Goal: Task Accomplishment & Management: Complete application form

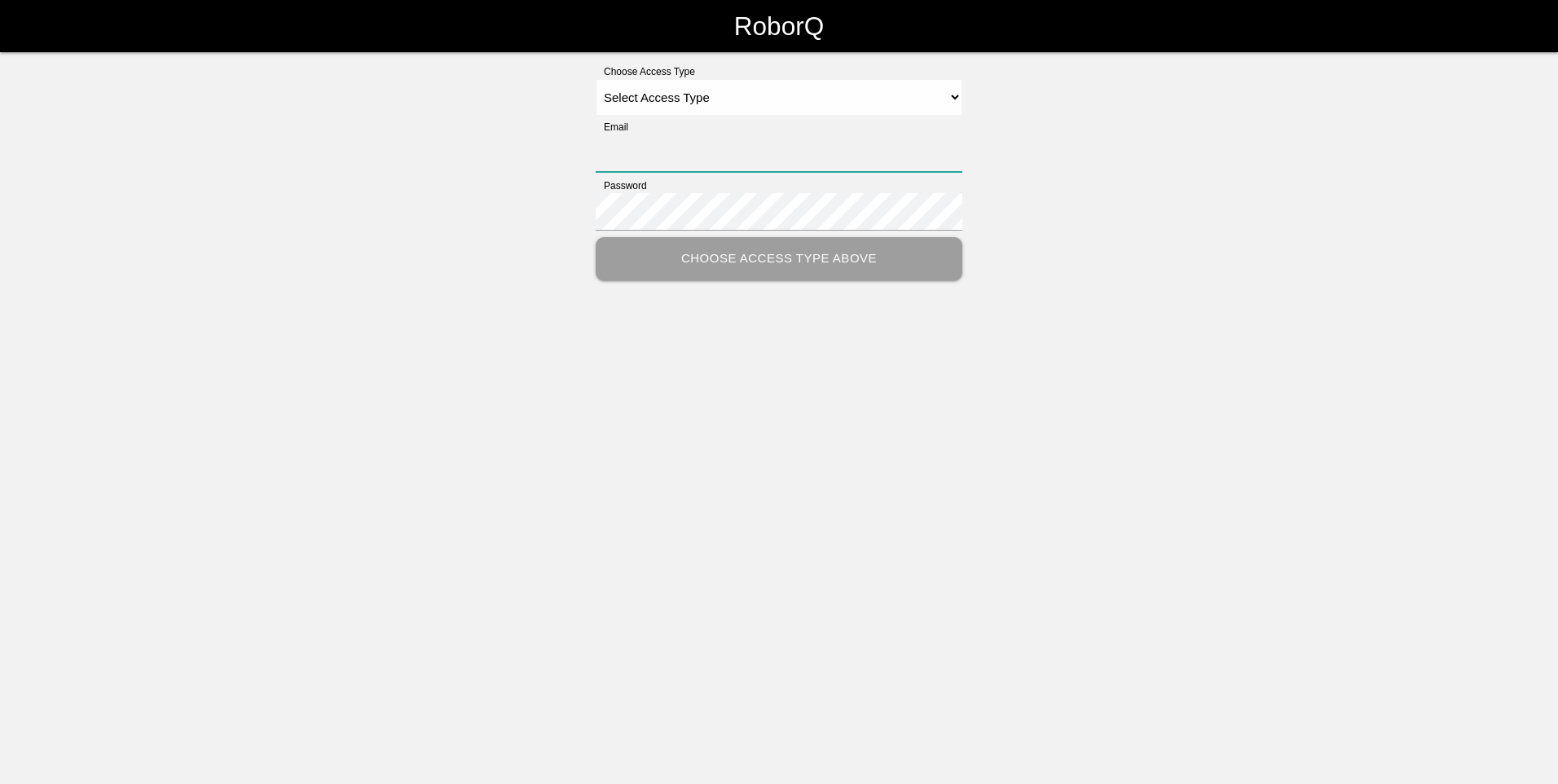
type input "[EMAIL_ADDRESS][DOMAIN_NAME]"
click at [754, 101] on select "Select Access Type Admin Customer Supervisor Worker" at bounding box center [779, 97] width 366 height 37
select select "Admin"
click at [596, 79] on select "Select Access Type Admin Customer Supervisor Worker" at bounding box center [779, 97] width 366 height 37
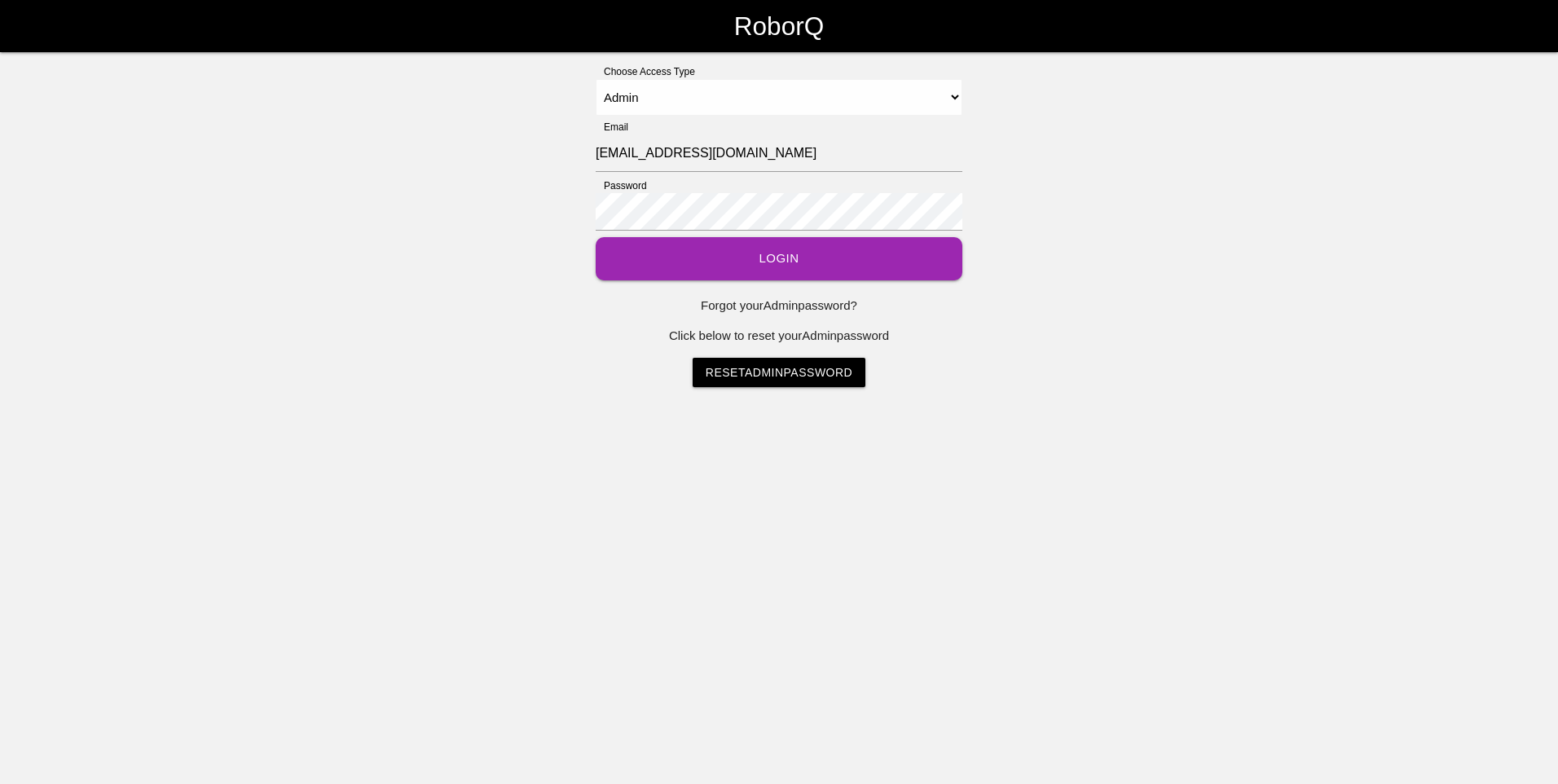
click at [725, 261] on button "Login" at bounding box center [779, 258] width 366 height 43
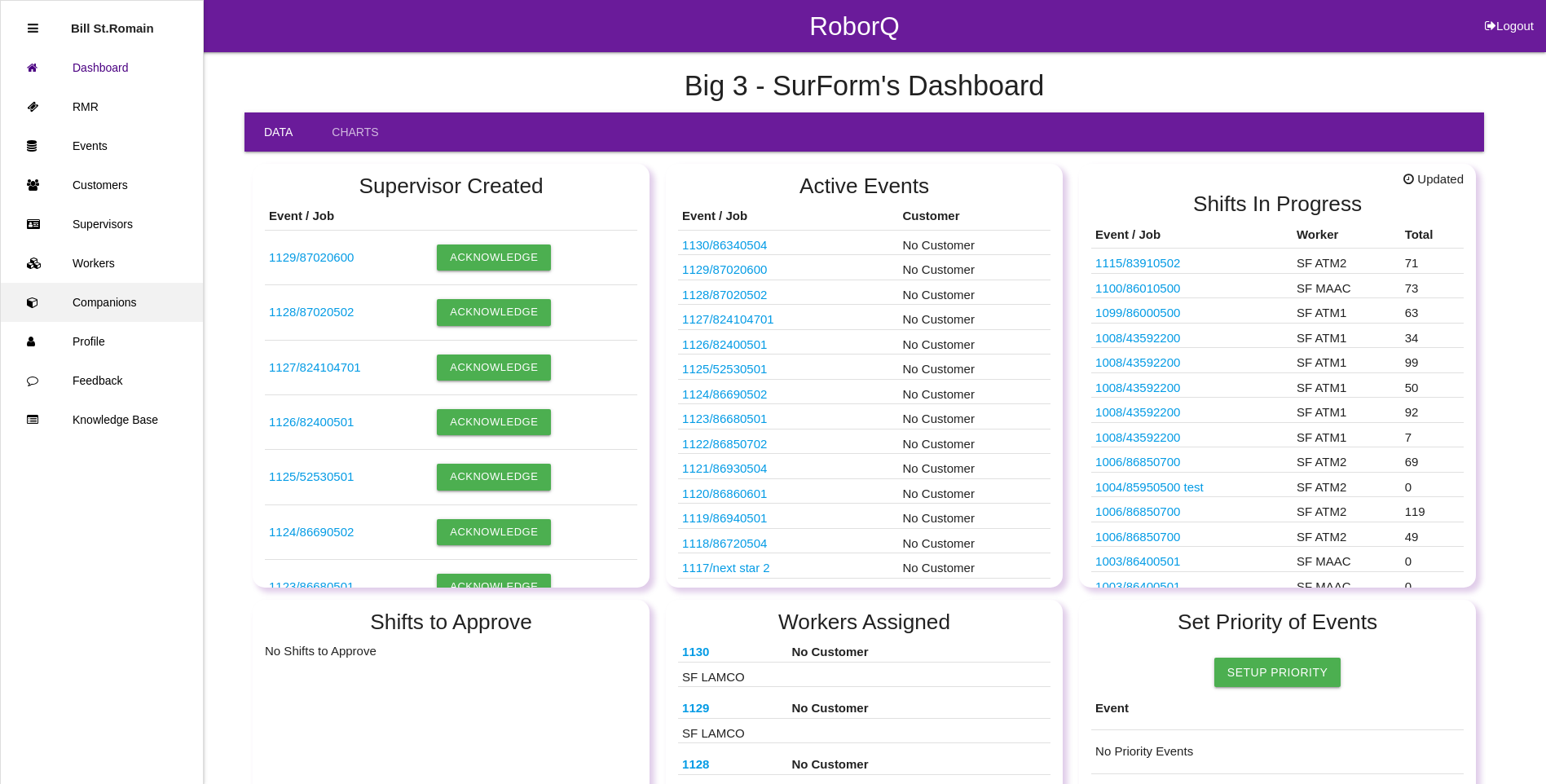
click at [93, 304] on link "Companions" at bounding box center [102, 302] width 202 height 39
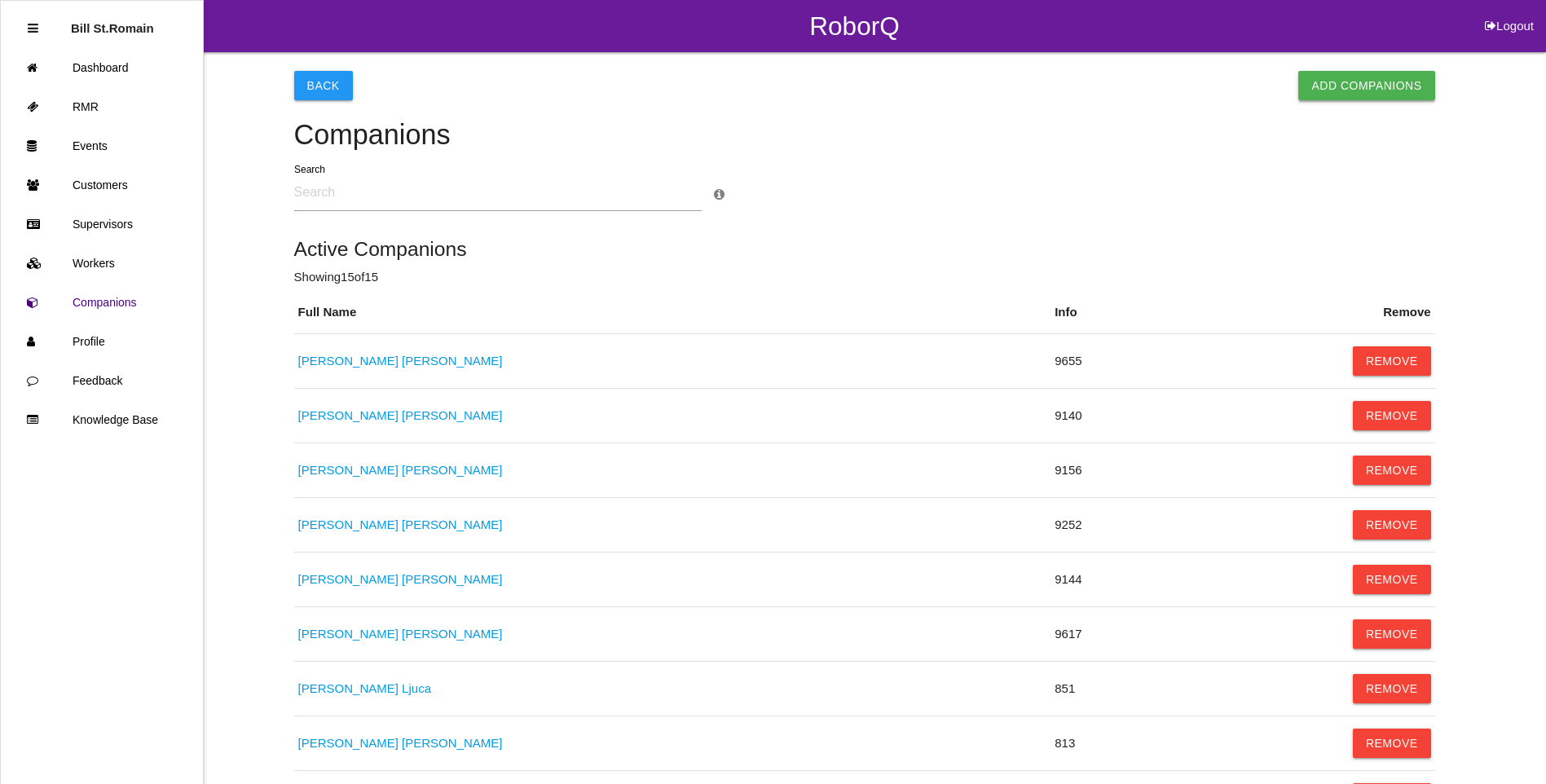
click at [1346, 84] on button "Add Companions" at bounding box center [1366, 85] width 136 height 29
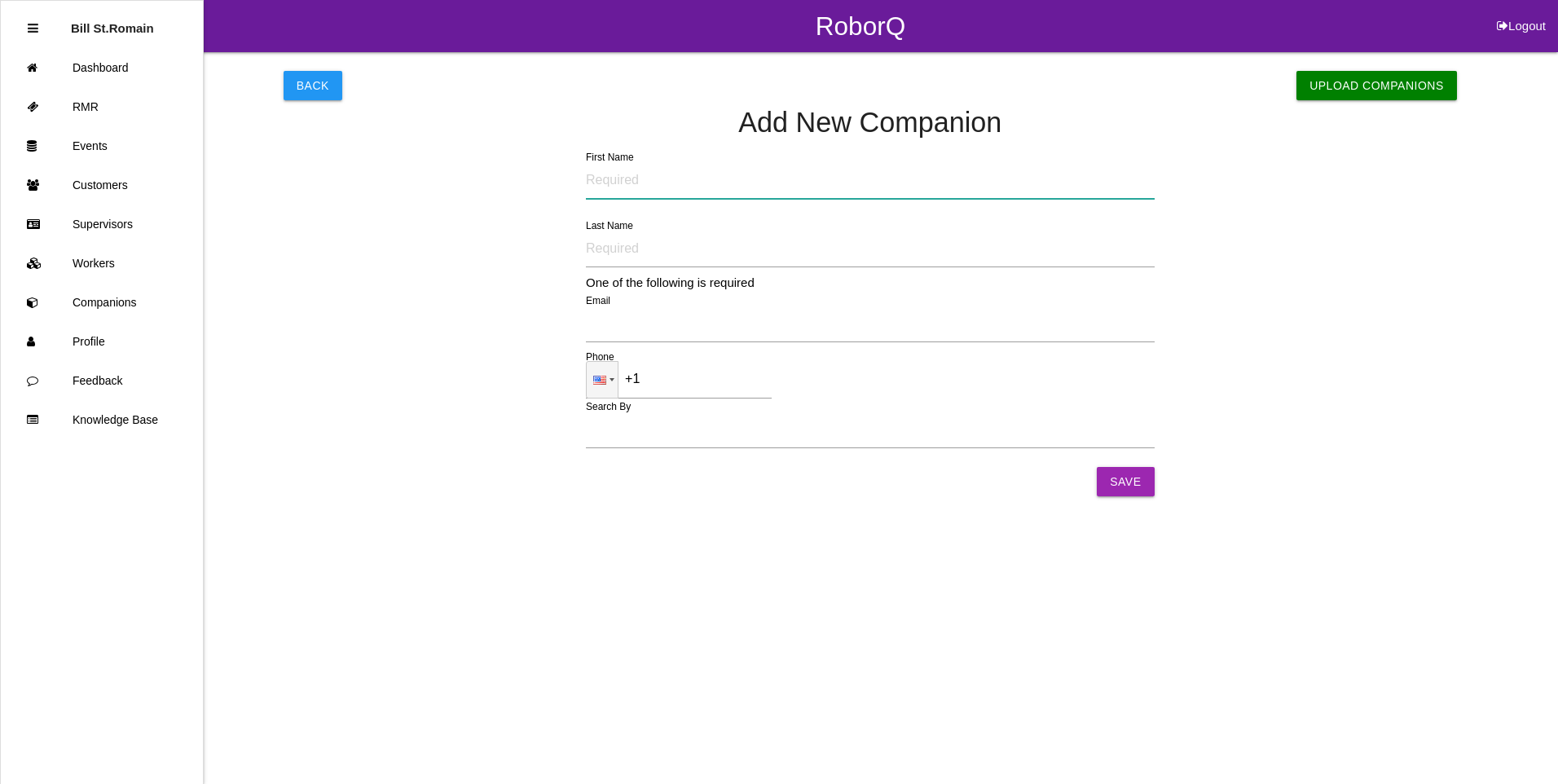
click at [604, 180] on input "First Name" at bounding box center [870, 180] width 569 height 38
type input "Dakota"
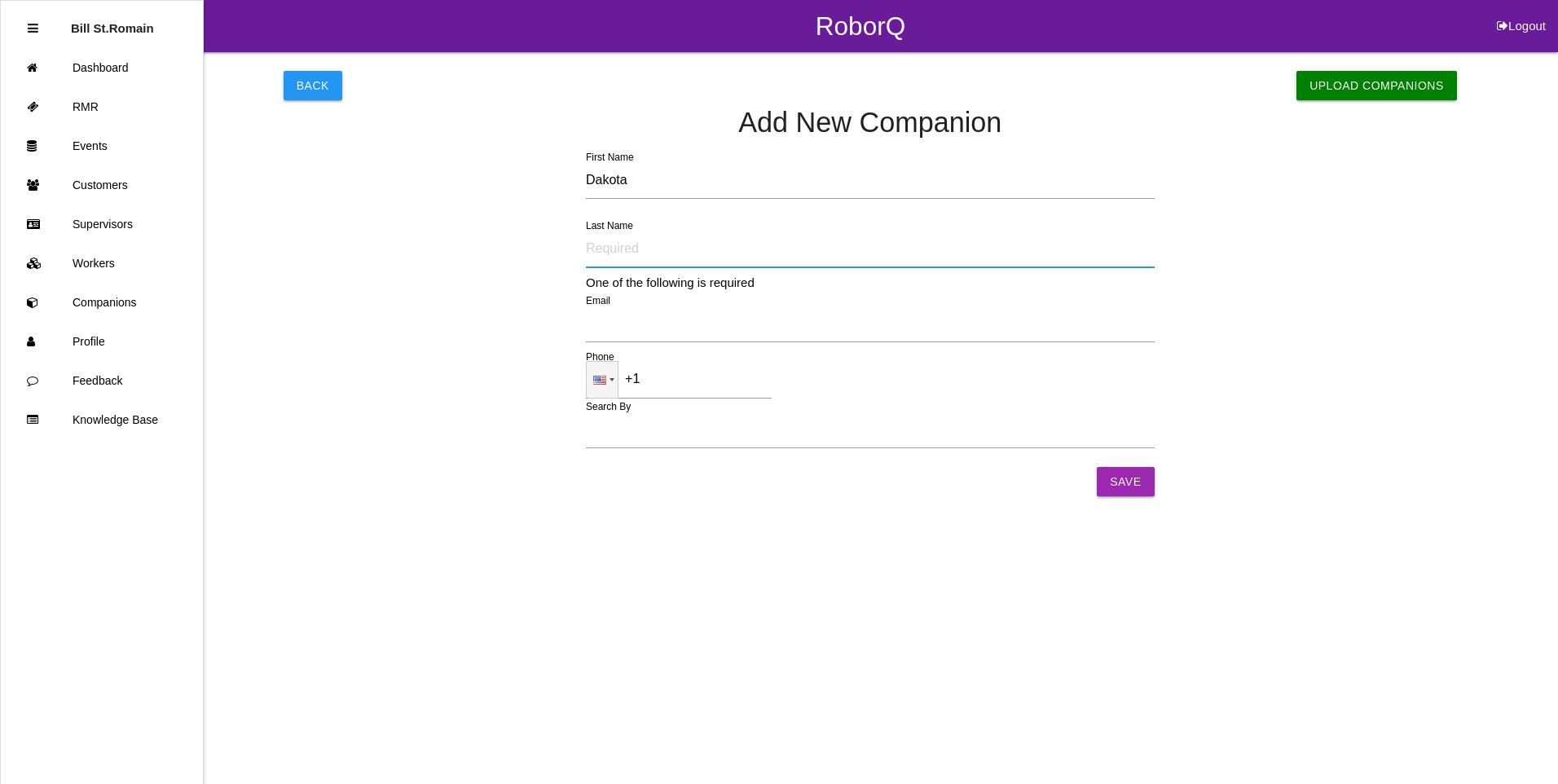
click at [610, 252] on input "Last Name" at bounding box center [870, 248] width 569 height 38
type input "McQuill"
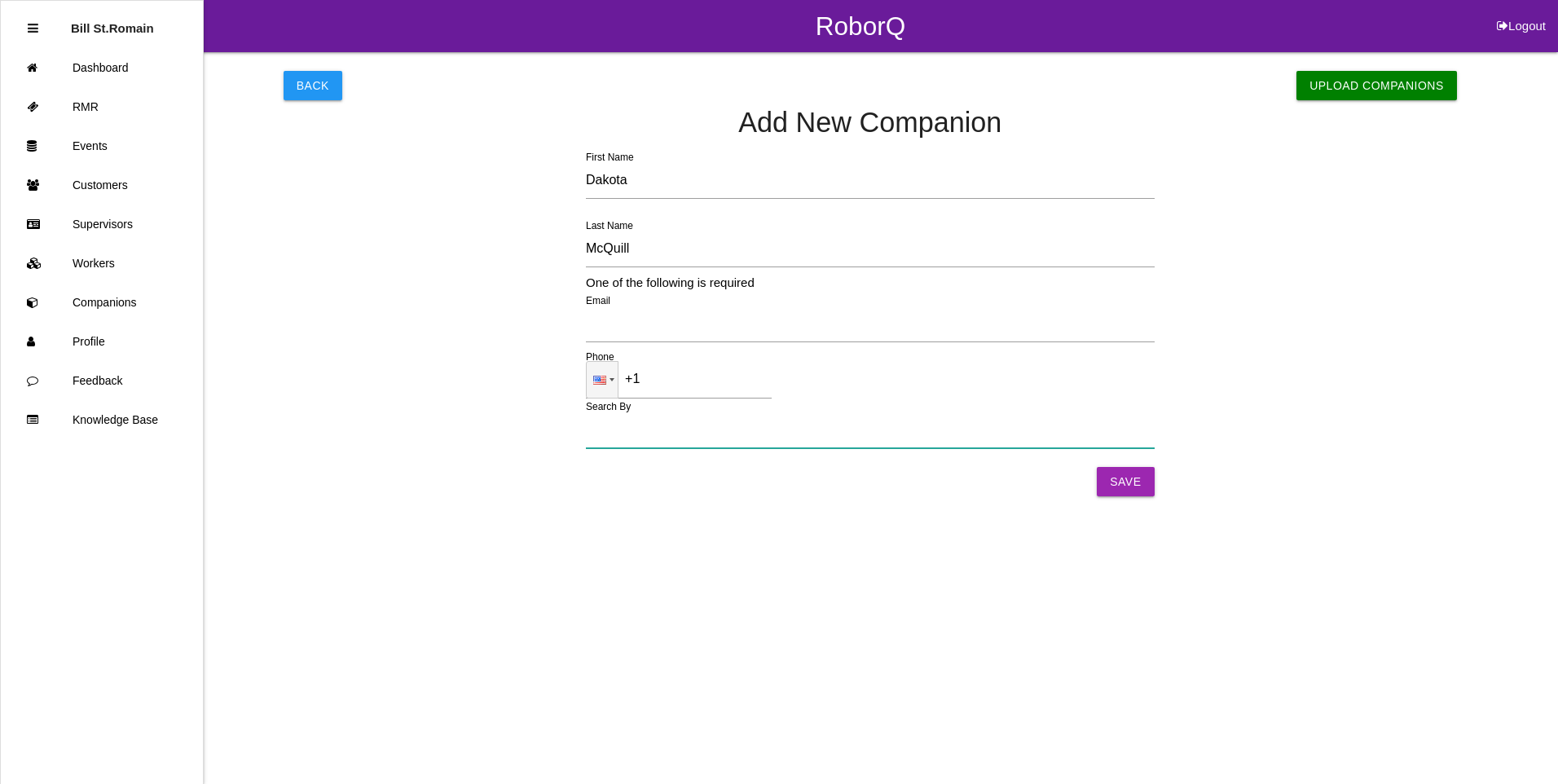
click at [635, 422] on input "Search By" at bounding box center [870, 429] width 569 height 38
type input "9709"
click at [1126, 482] on input "Save" at bounding box center [1125, 481] width 57 height 29
